Goal: Information Seeking & Learning: Learn about a topic

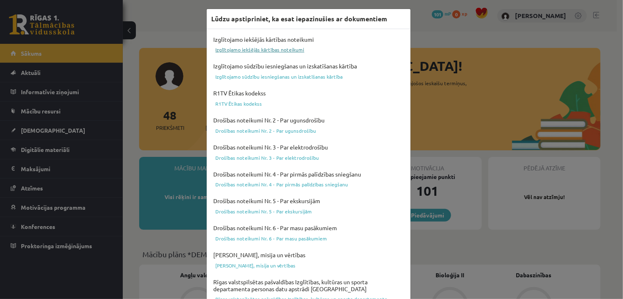
click at [255, 48] on link "Izglītojamo iekšējās kārtības noteikumi" at bounding box center [309, 50] width 194 height 10
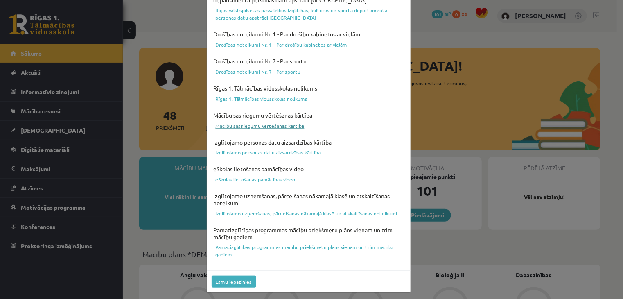
scroll to position [291, 0]
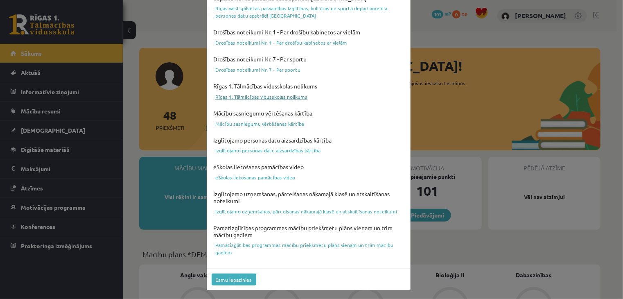
click at [280, 95] on link "Rīgas 1. Tālmācības vidusskolas nolikums" at bounding box center [309, 97] width 194 height 10
click at [267, 174] on link "eSkolas lietošanas pamācības video" at bounding box center [309, 177] width 194 height 10
click at [226, 276] on button "Esmu iepazinies" at bounding box center [234, 280] width 45 height 12
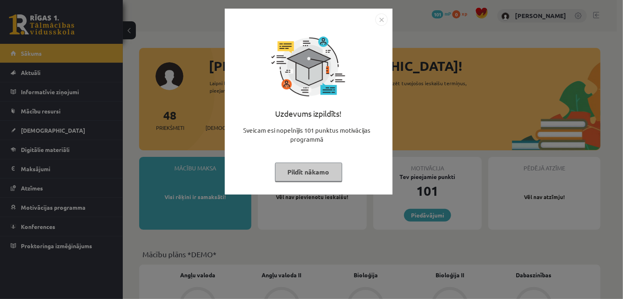
click at [296, 176] on button "Pildīt nākamo" at bounding box center [308, 172] width 67 height 19
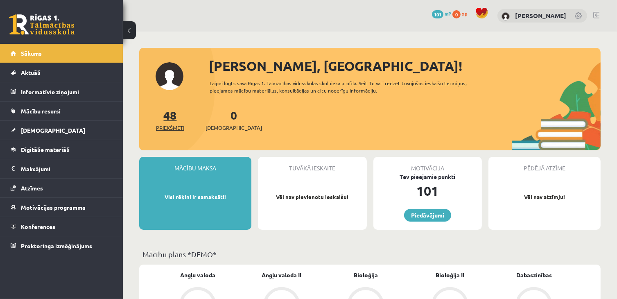
click at [174, 113] on link "48 Priekšmeti" at bounding box center [170, 120] width 28 height 24
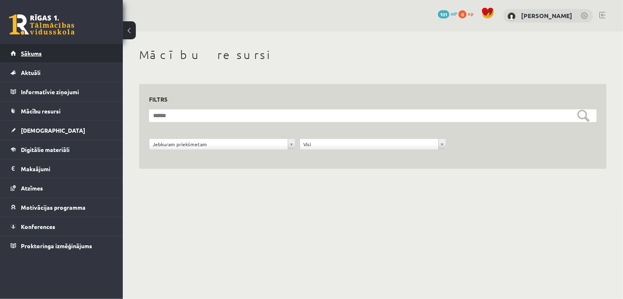
click at [58, 46] on link "Sākums" at bounding box center [62, 53] width 102 height 19
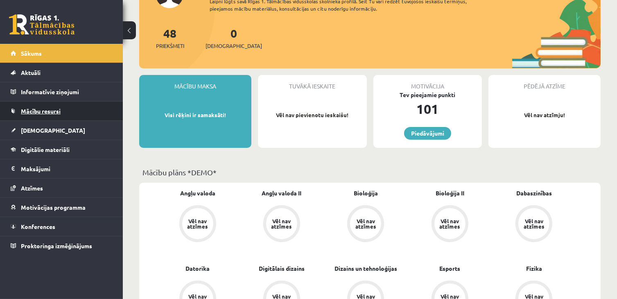
scroll to position [82, 0]
click at [210, 118] on p "Visi rēķini ir samaksāti!" at bounding box center [195, 115] width 104 height 8
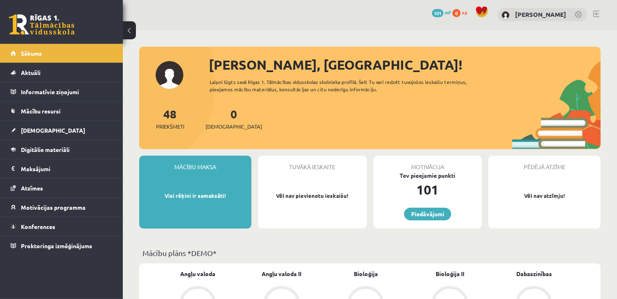
scroll to position [0, 0]
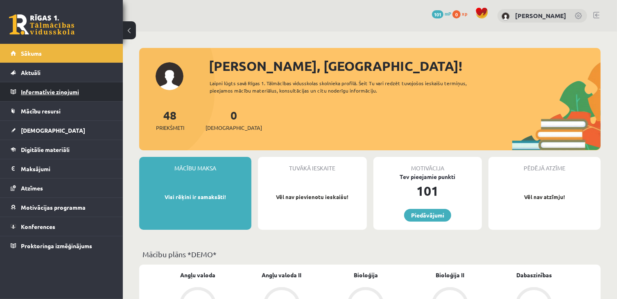
click at [86, 98] on legend "Informatīvie ziņojumi 0" at bounding box center [67, 91] width 92 height 19
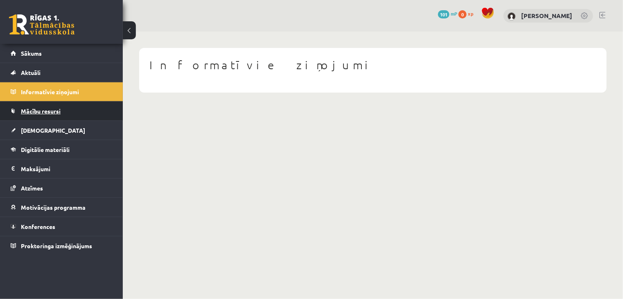
click at [66, 113] on link "Mācību resursi" at bounding box center [62, 111] width 102 height 19
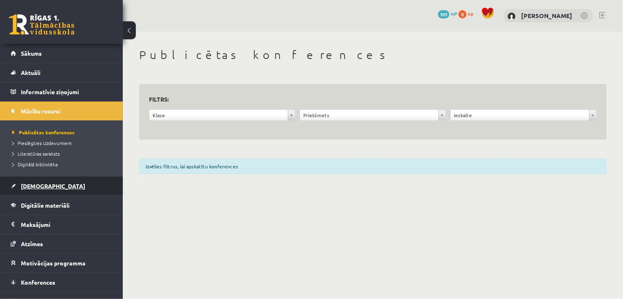
click at [49, 183] on link "[DEMOGRAPHIC_DATA]" at bounding box center [62, 185] width 102 height 19
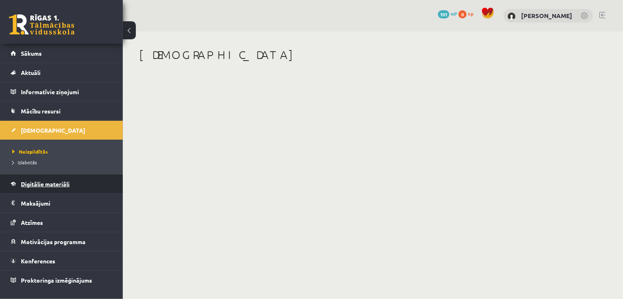
click at [72, 186] on link "Digitālie materiāli" at bounding box center [62, 183] width 102 height 19
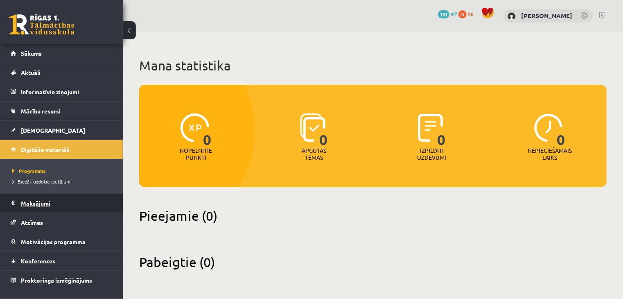
click at [61, 202] on legend "Maksājumi 0" at bounding box center [67, 203] width 92 height 19
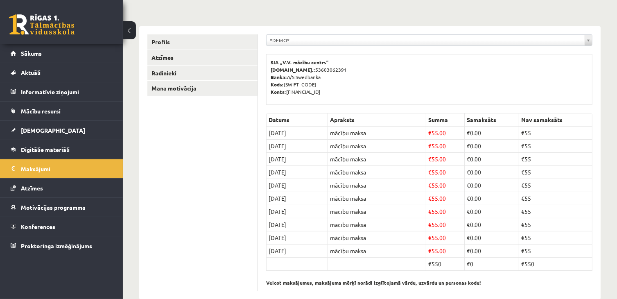
scroll to position [82, 0]
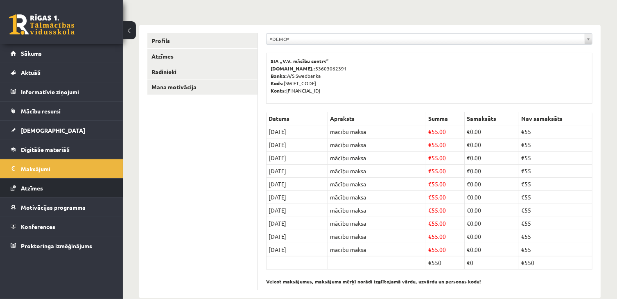
click at [70, 193] on link "Atzīmes" at bounding box center [62, 188] width 102 height 19
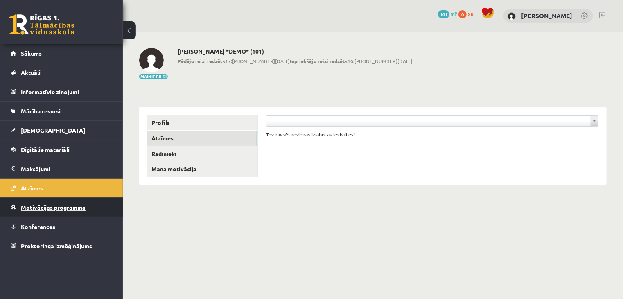
click at [75, 208] on span "Motivācijas programma" at bounding box center [53, 207] width 65 height 7
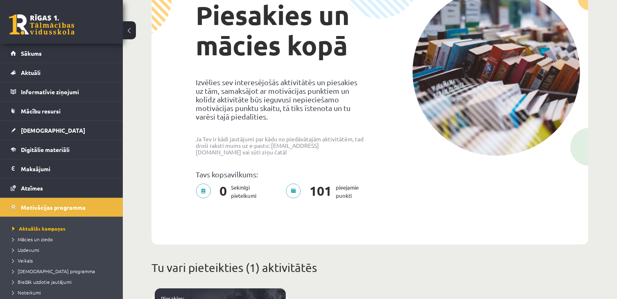
scroll to position [41, 0]
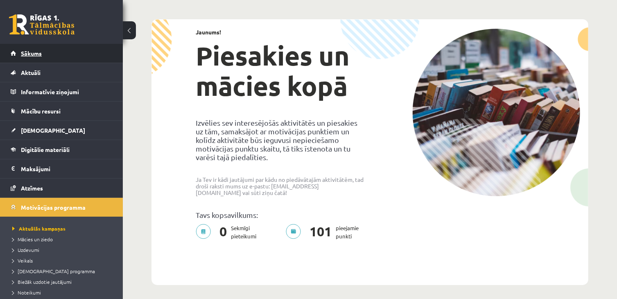
click at [62, 57] on link "Sākums" at bounding box center [62, 53] width 102 height 19
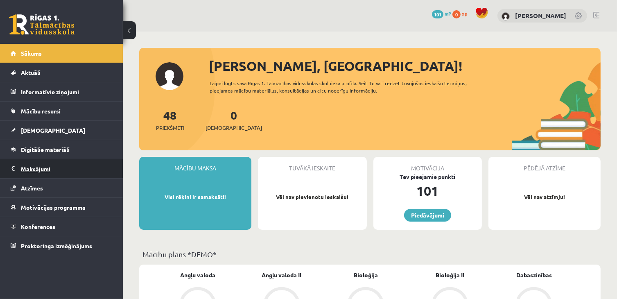
click at [48, 171] on legend "Maksājumi 0" at bounding box center [67, 168] width 92 height 19
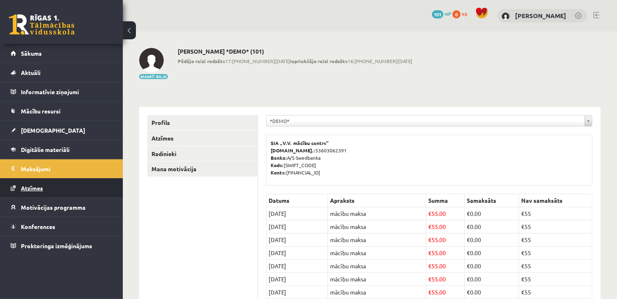
click at [49, 186] on link "Atzīmes" at bounding box center [62, 188] width 102 height 19
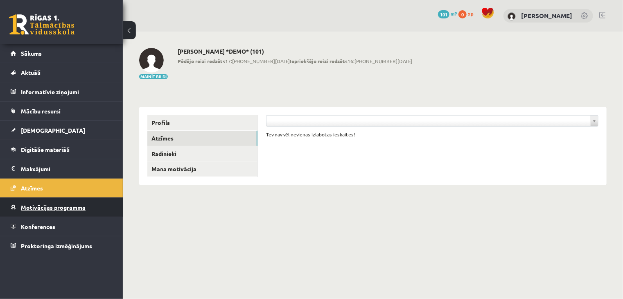
click at [86, 205] on link "Motivācijas programma" at bounding box center [62, 207] width 102 height 19
